Goal: Transaction & Acquisition: Purchase product/service

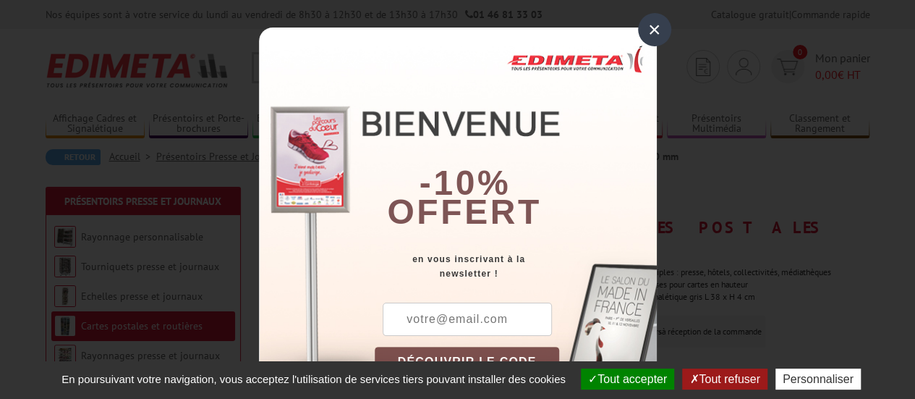
click at [641, 28] on div "×" at bounding box center [654, 29] width 33 height 33
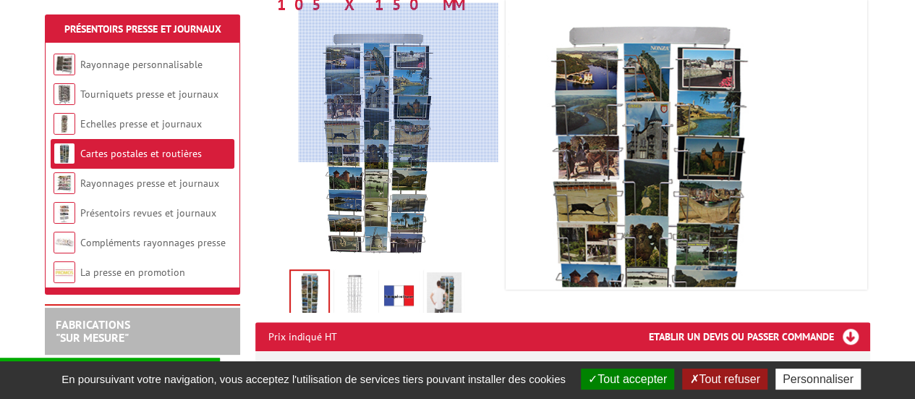
scroll to position [250, 0]
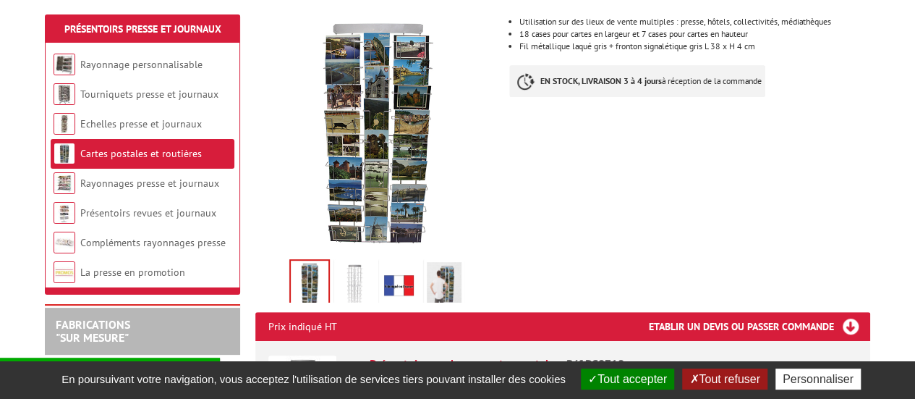
click at [346, 262] on img at bounding box center [354, 284] width 35 height 45
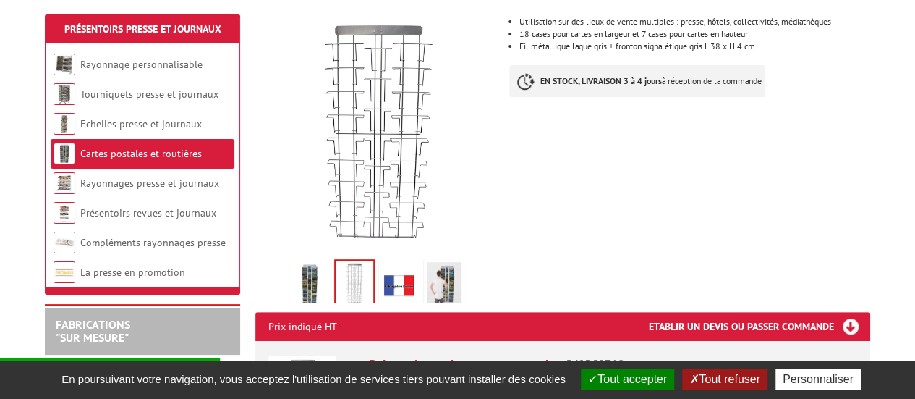
click at [401, 262] on img at bounding box center [399, 284] width 35 height 45
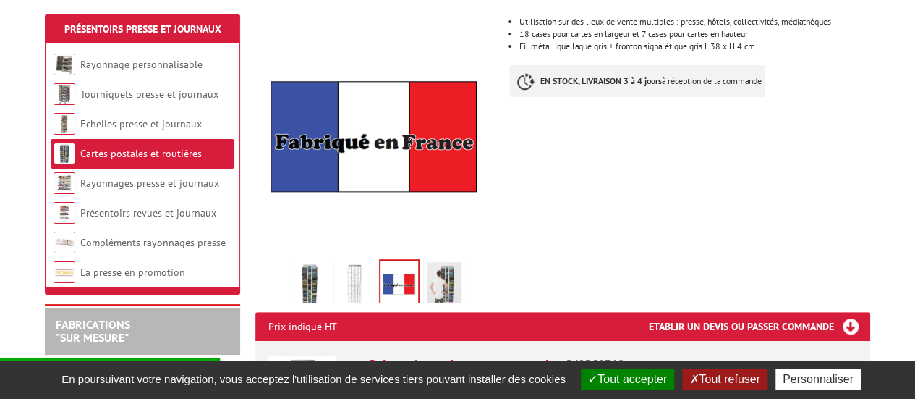
click at [441, 266] on img at bounding box center [444, 284] width 35 height 45
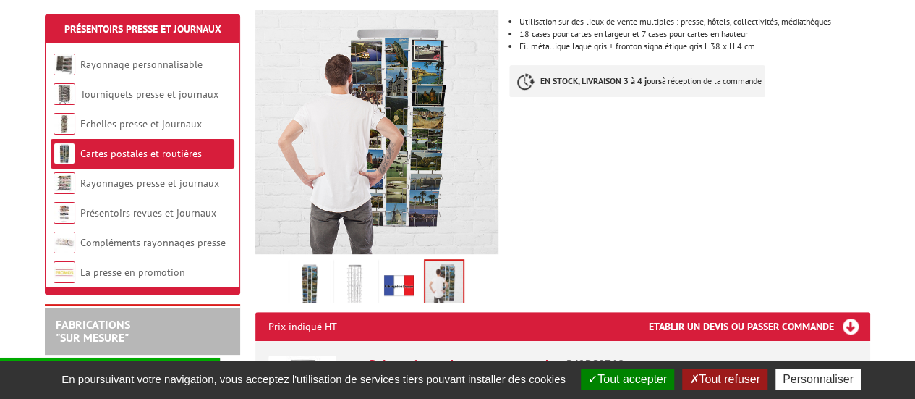
click at [303, 279] on img at bounding box center [309, 284] width 35 height 45
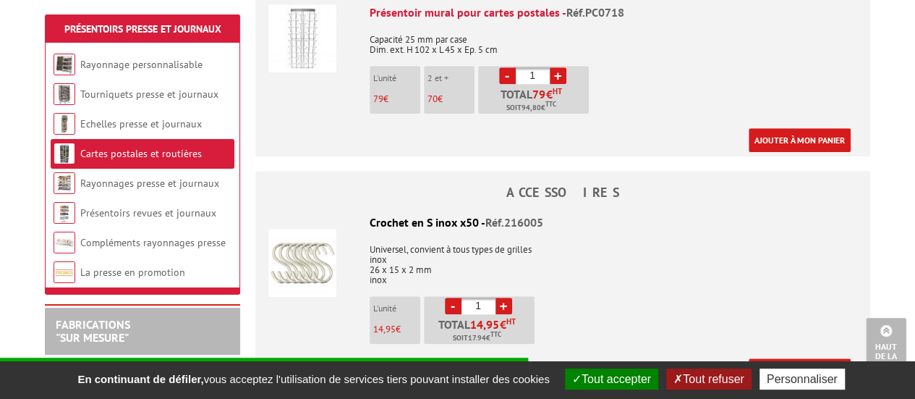
scroll to position [602, 0]
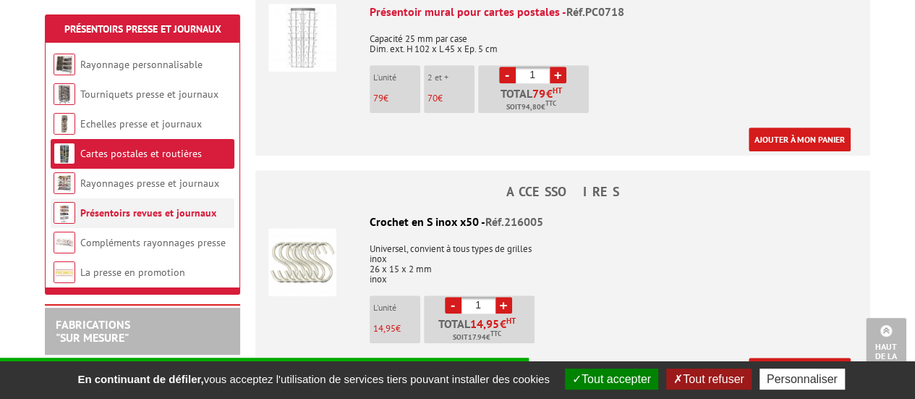
click at [80, 215] on link "Présentoirs revues et journaux" at bounding box center [148, 212] width 136 height 13
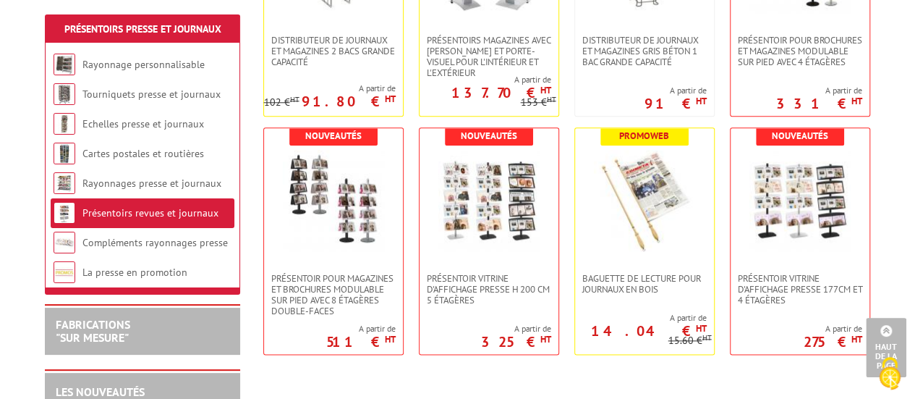
scroll to position [679, 0]
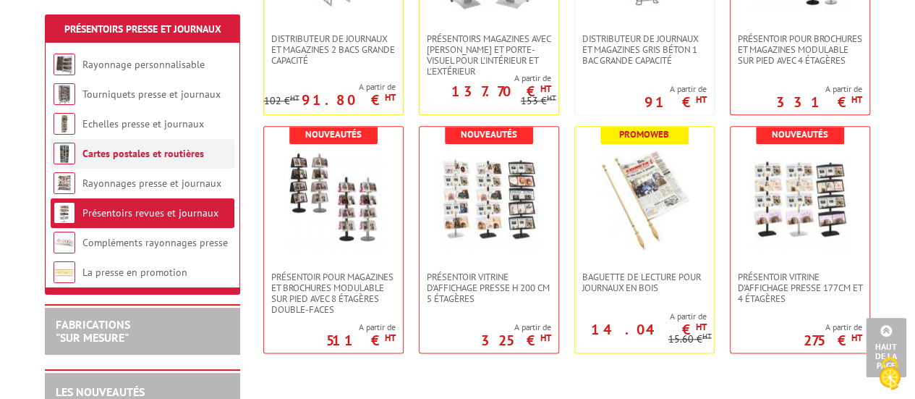
click at [122, 148] on link "Cartes postales et routières" at bounding box center [143, 153] width 122 height 13
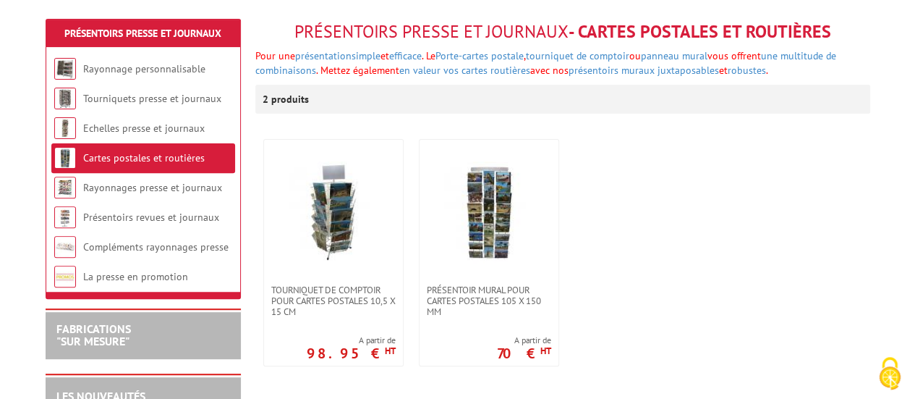
scroll to position [194, 0]
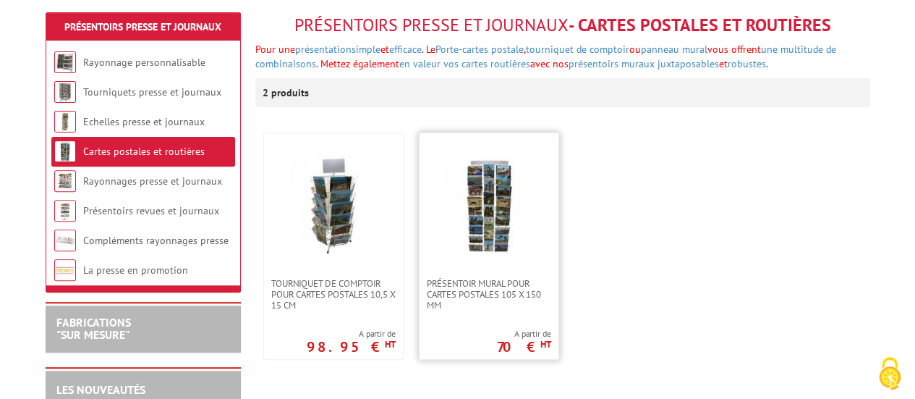
click at [492, 239] on link at bounding box center [489, 205] width 139 height 145
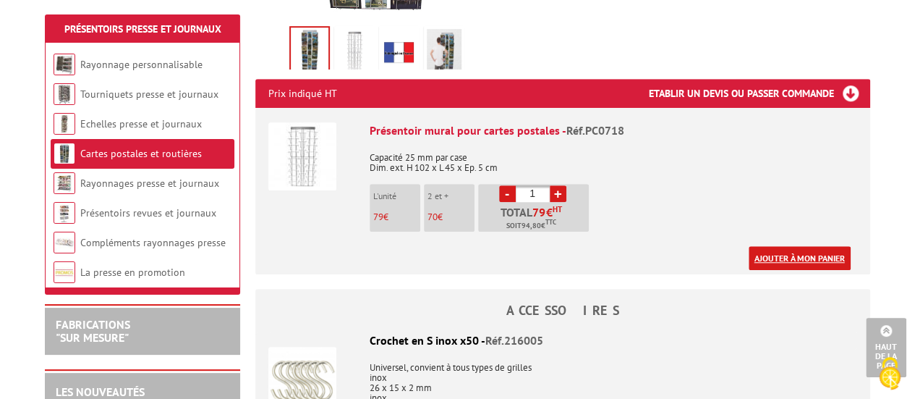
click at [776, 246] on link "Ajouter à mon panier" at bounding box center [800, 258] width 102 height 24
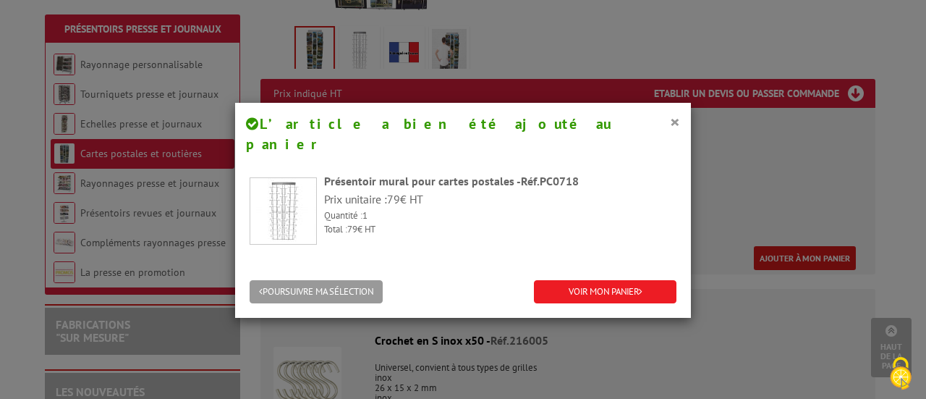
click at [675, 121] on div "× L’article a bien été ajouté au panier" at bounding box center [463, 134] width 456 height 63
click at [670, 121] on button "×" at bounding box center [675, 121] width 10 height 19
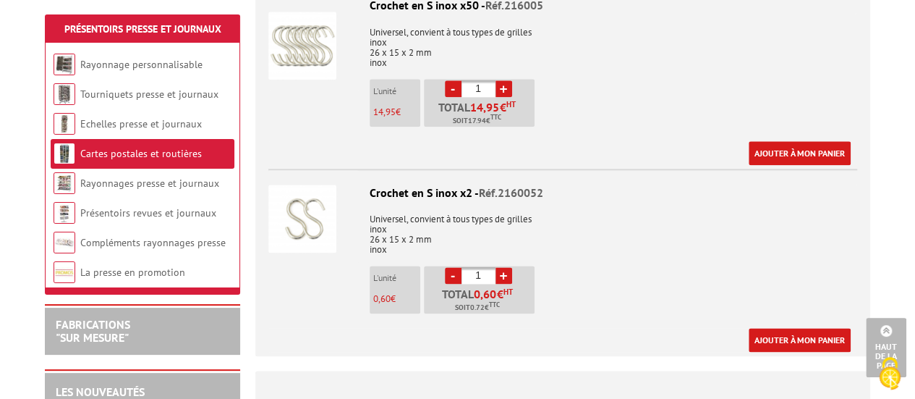
scroll to position [509, 0]
